Goal: Information Seeking & Learning: Learn about a topic

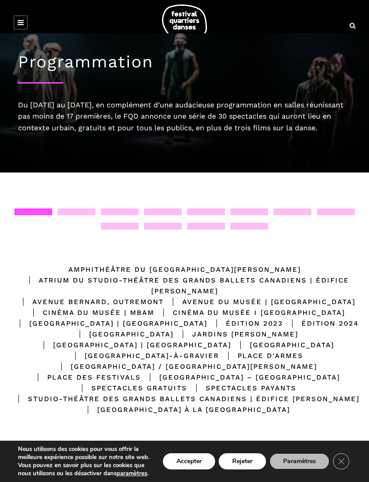
scroll to position [42, 0]
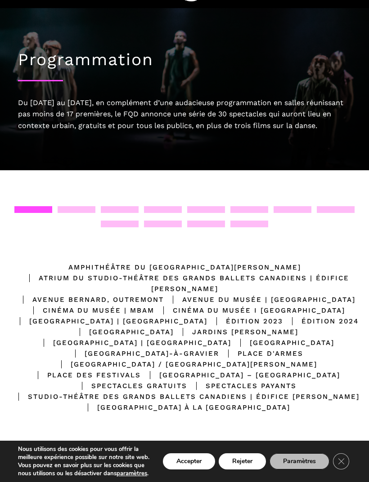
click at [40, 197] on div "Emplacements [GEOGRAPHIC_DATA][PERSON_NAME] | Édifice [GEOGRAPHIC_DATA], [GEOGR…" at bounding box center [184, 320] width 369 height 301
click at [66, 206] on div at bounding box center [77, 209] width 38 height 7
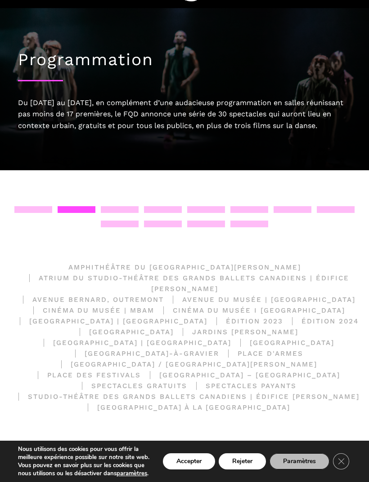
click at [68, 210] on div at bounding box center [77, 209] width 38 height 7
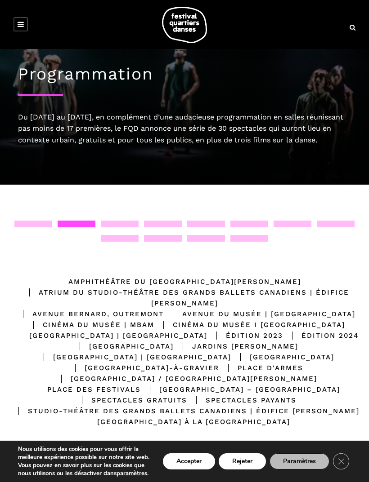
scroll to position [0, 0]
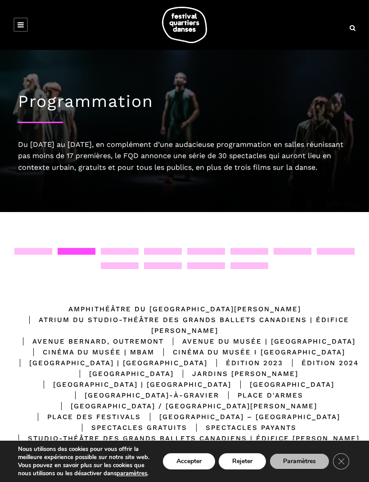
click at [22, 21] on icon at bounding box center [21, 24] width 6 height 7
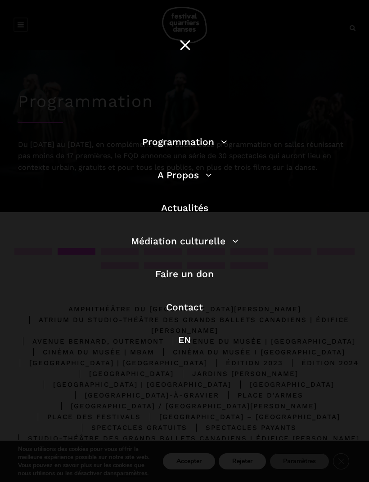
click at [217, 144] on link "Programmation" at bounding box center [184, 141] width 85 height 11
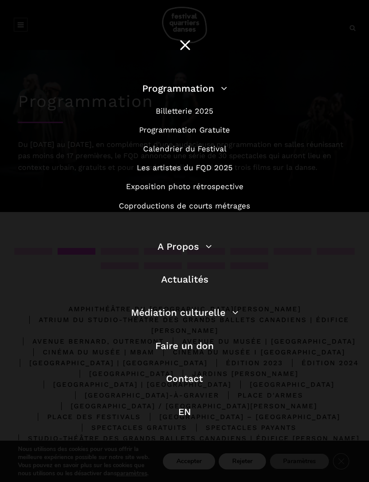
click at [205, 153] on link "Calendrier du Festival" at bounding box center [184, 148] width 83 height 9
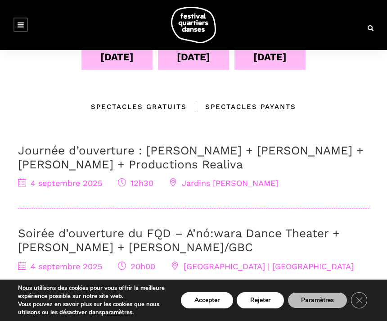
scroll to position [222, 0]
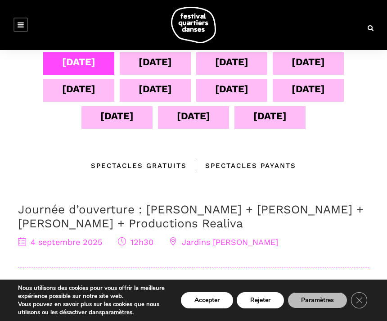
click at [155, 68] on div "[DATE]" at bounding box center [154, 62] width 33 height 16
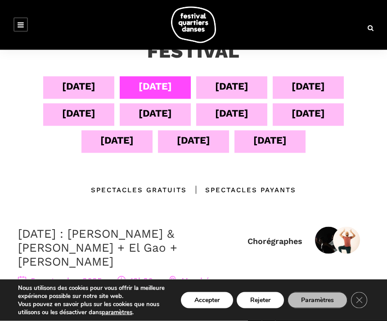
click at [236, 76] on div "[DATE]" at bounding box center [231, 87] width 71 height 22
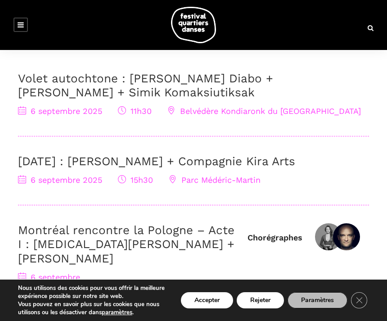
scroll to position [377, 0]
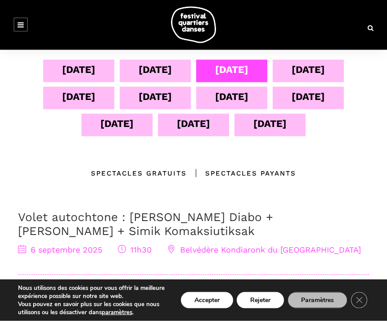
click at [325, 68] on div "[DATE]" at bounding box center [307, 70] width 33 height 16
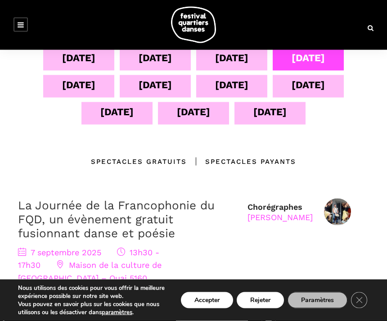
scroll to position [227, 0]
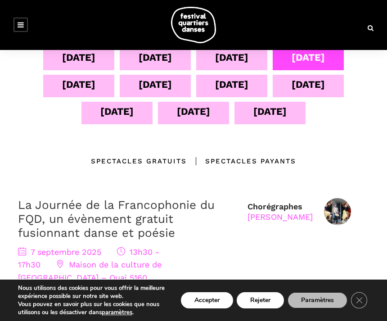
click at [82, 86] on div "[DATE]" at bounding box center [78, 84] width 33 height 16
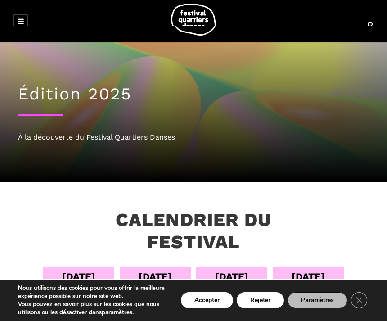
scroll to position [0, 0]
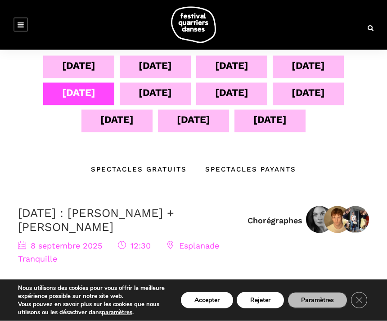
click at [88, 67] on div "[DATE]" at bounding box center [78, 66] width 33 height 16
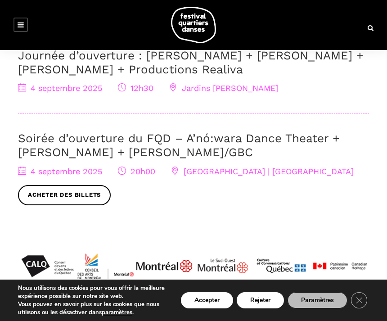
scroll to position [393, 0]
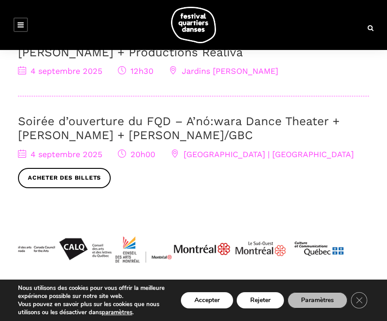
click at [67, 182] on link "Acheter des billets" at bounding box center [64, 178] width 93 height 20
